Goal: Ask a question

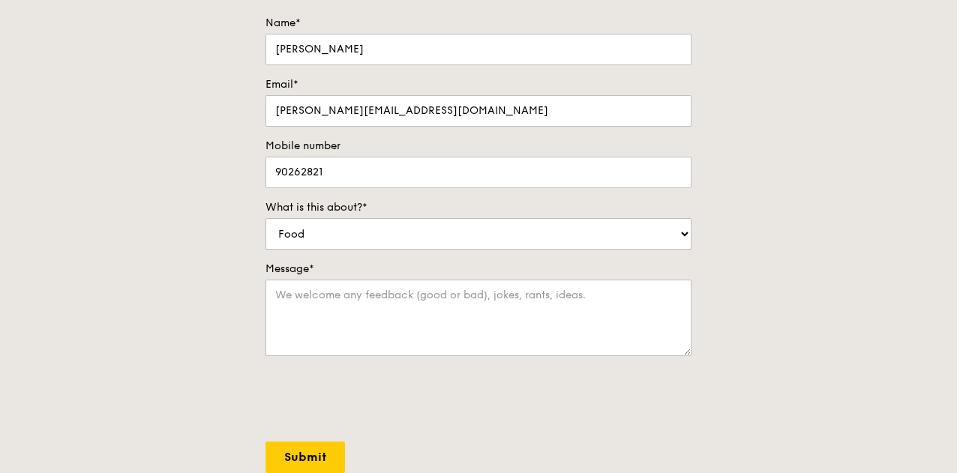
scroll to position [225, 0]
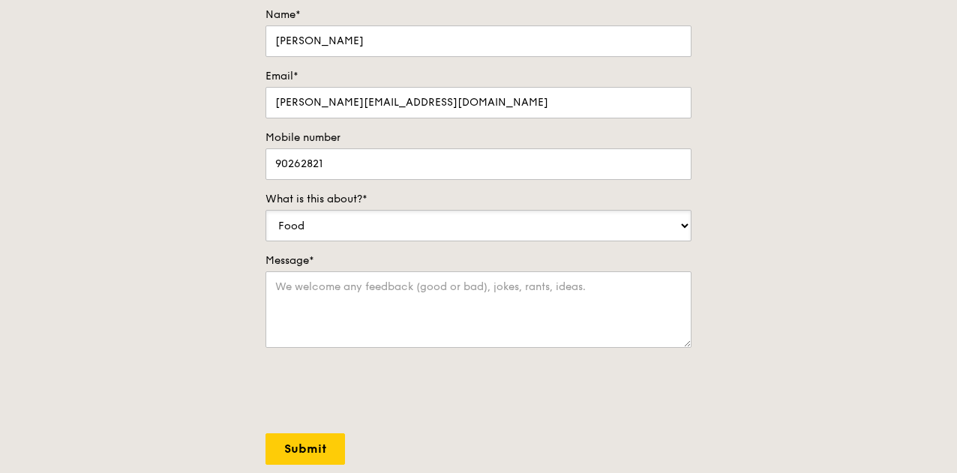
click at [350, 234] on select "Food Service Billing/Payment Catering Others" at bounding box center [479, 226] width 426 height 32
click at [336, 242] on select "Food Service Billing/Payment Catering Others" at bounding box center [479, 226] width 426 height 32
select select "Catering"
click at [266, 221] on select "Food Service Billing/Payment Catering Others" at bounding box center [479, 226] width 426 height 32
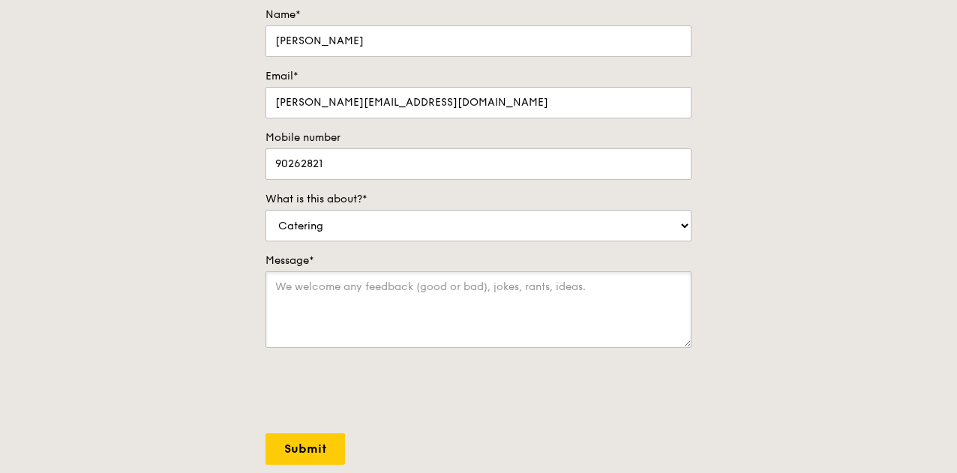
click at [354, 291] on textarea "Message*" at bounding box center [479, 310] width 426 height 77
type textarea "i"
type textarea "I"
click at [437, 296] on textarea "I would need help to organise a lunch catering for 28pax" at bounding box center [479, 310] width 426 height 77
click at [631, 301] on textarea "I would need help to organise a individual lunch catering for 28pax" at bounding box center [479, 310] width 426 height 77
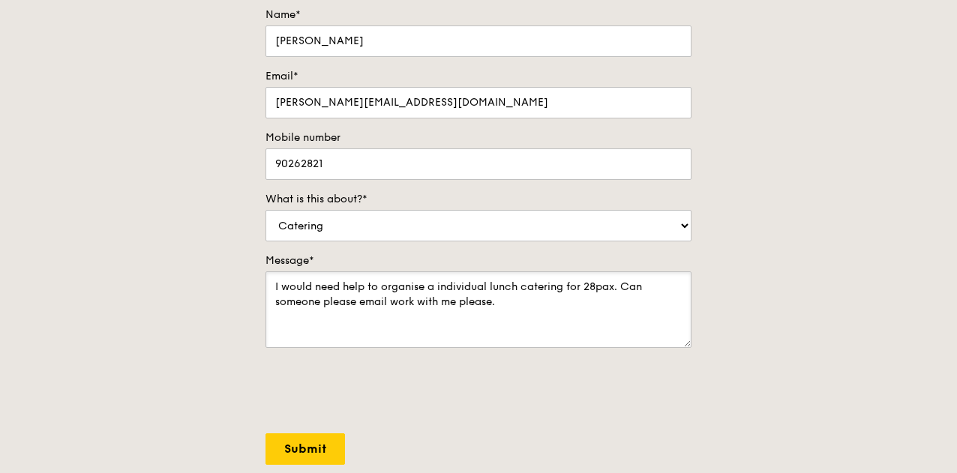
drag, startPoint x: 518, startPoint y: 309, endPoint x: 243, endPoint y: 279, distance: 276.2
click at [243, 279] on div "Contact us We love hearing from our customers. Talk to us about anything. We ar…" at bounding box center [478, 220] width 957 height 627
paste textarea "assistance to organize individual lunch catering for 28 pax. Could someone plea…"
click at [487, 323] on textarea "I would need assistance to organize individual lunch catering for 28 pax. Could…" at bounding box center [479, 310] width 426 height 77
type textarea "I would need assistance to organize individual lunch catering for 28 pax. Could…"
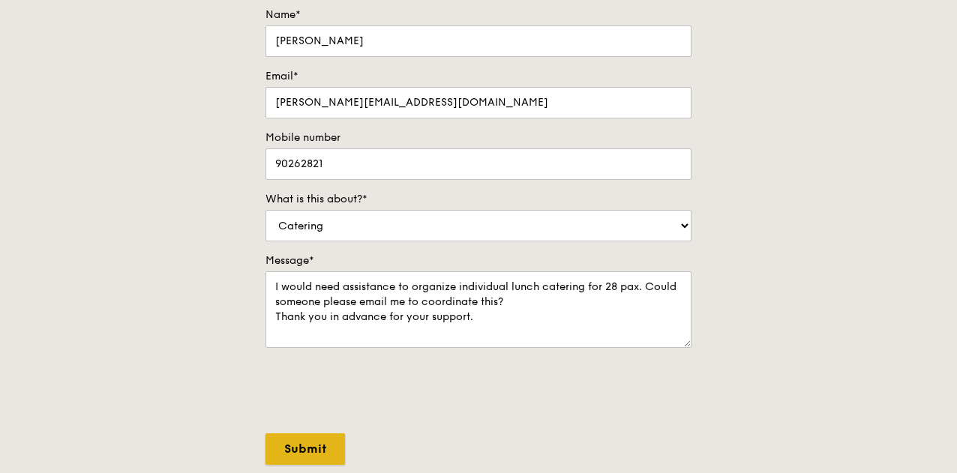
click at [318, 458] on input "Submit" at bounding box center [306, 450] width 80 height 32
select select "Food"
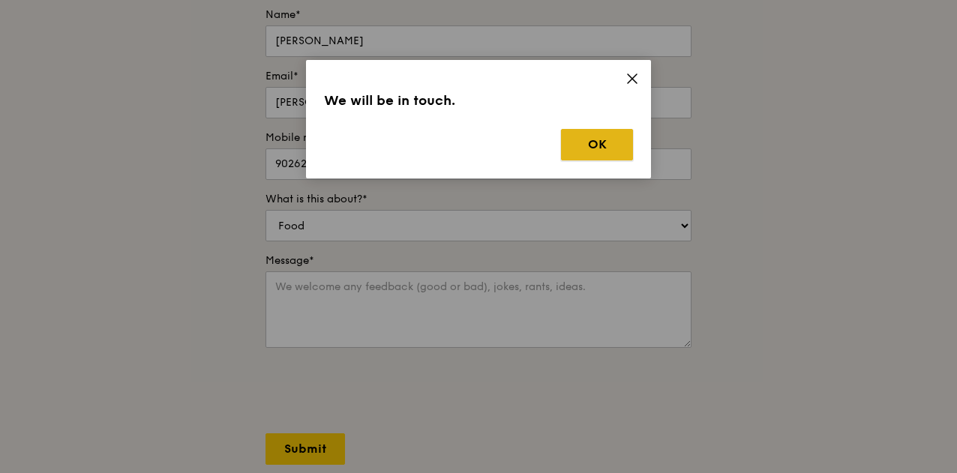
click at [620, 142] on button "OK" at bounding box center [597, 145] width 72 height 32
